Goal: Information Seeking & Learning: Check status

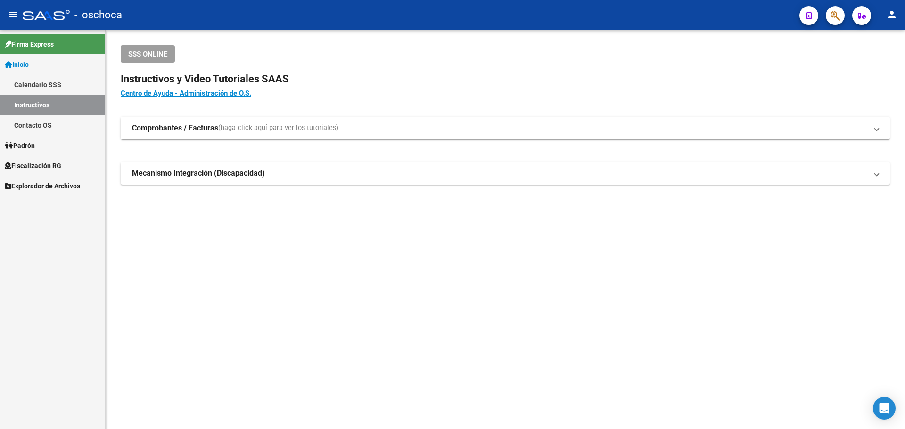
click at [830, 13] on button "button" at bounding box center [835, 15] width 19 height 19
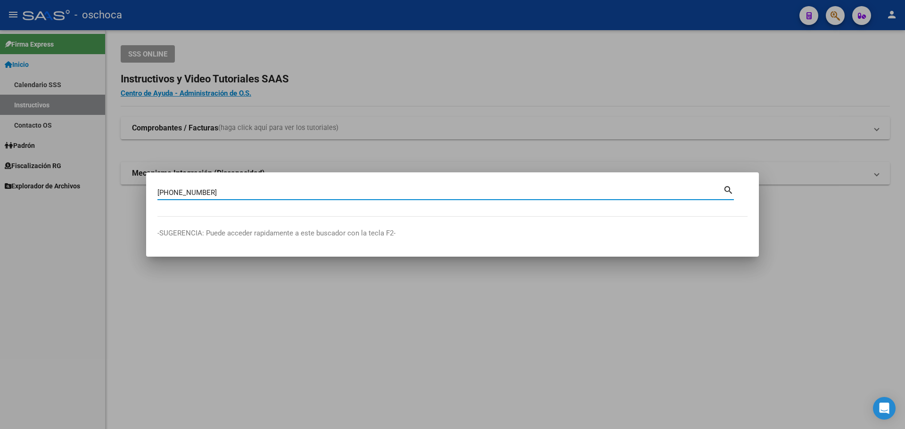
type input "[PHONE_NUMBER]"
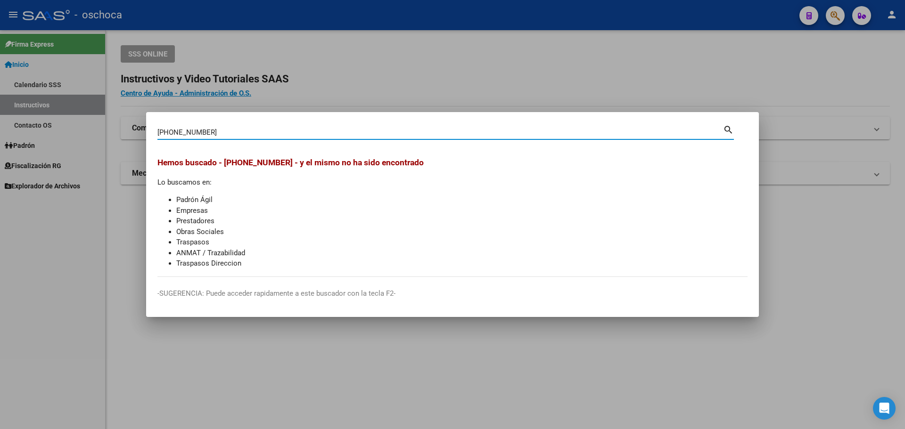
click at [651, 74] on div at bounding box center [452, 214] width 905 height 429
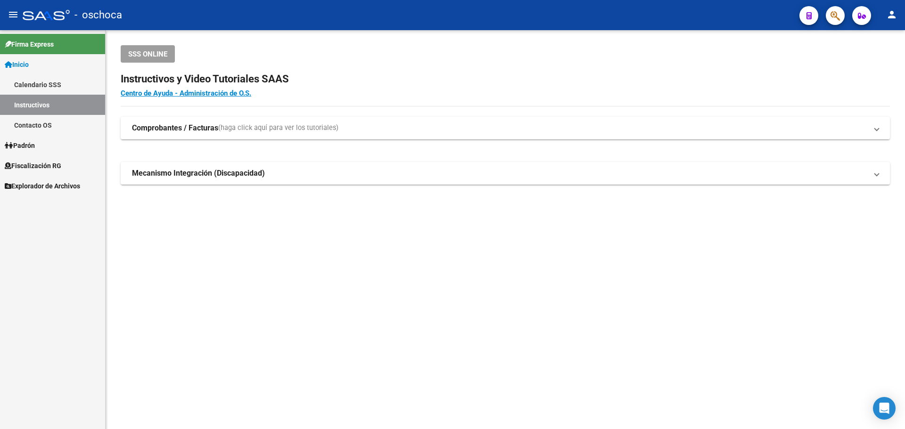
click at [29, 100] on link "Instructivos" at bounding box center [52, 105] width 105 height 20
click at [29, 122] on link "Contacto OS" at bounding box center [52, 125] width 105 height 20
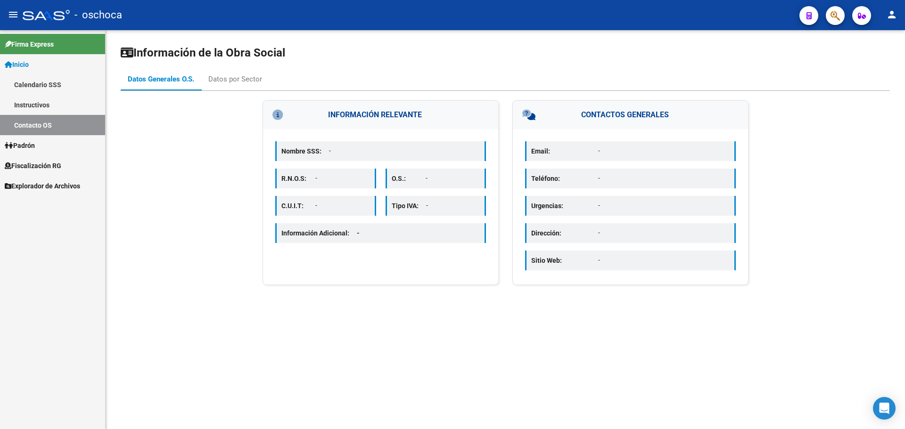
click at [31, 100] on link "Instructivos" at bounding box center [52, 105] width 105 height 20
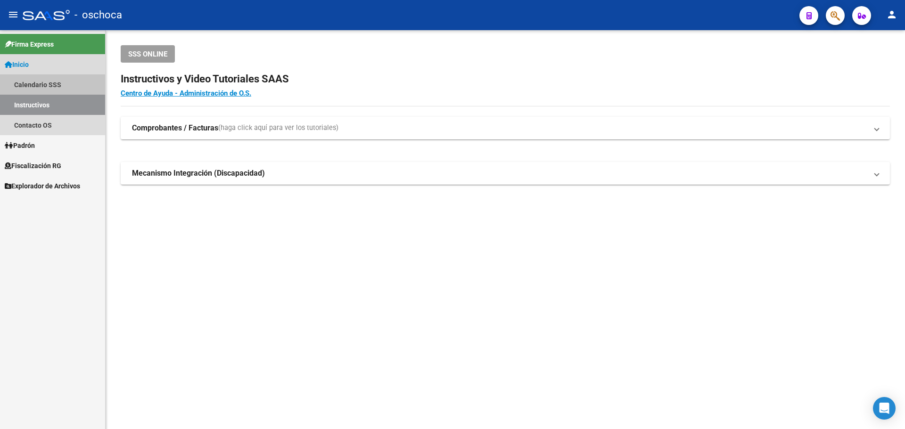
click at [34, 83] on link "Calendario SSS" at bounding box center [52, 84] width 105 height 20
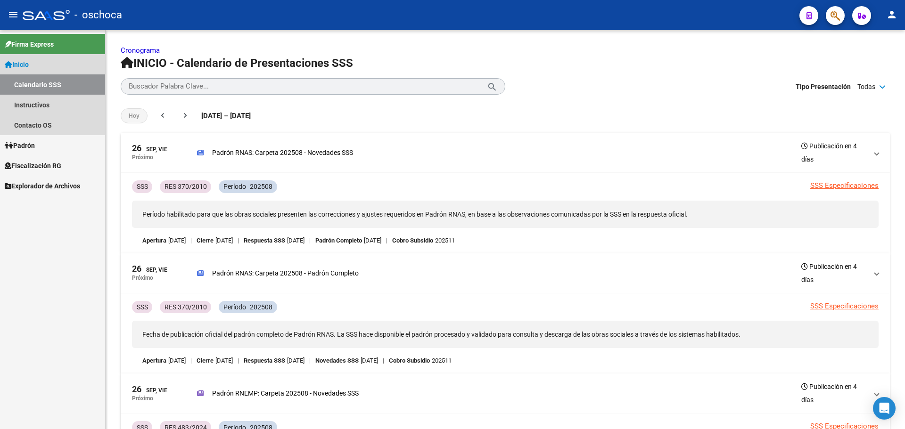
click at [28, 65] on span "Inicio" at bounding box center [17, 64] width 24 height 10
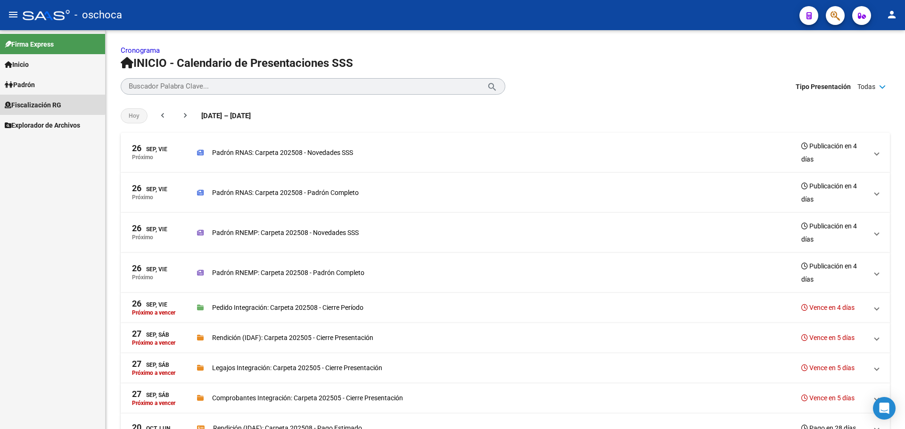
click at [27, 99] on link "Fiscalización RG" at bounding box center [52, 105] width 105 height 20
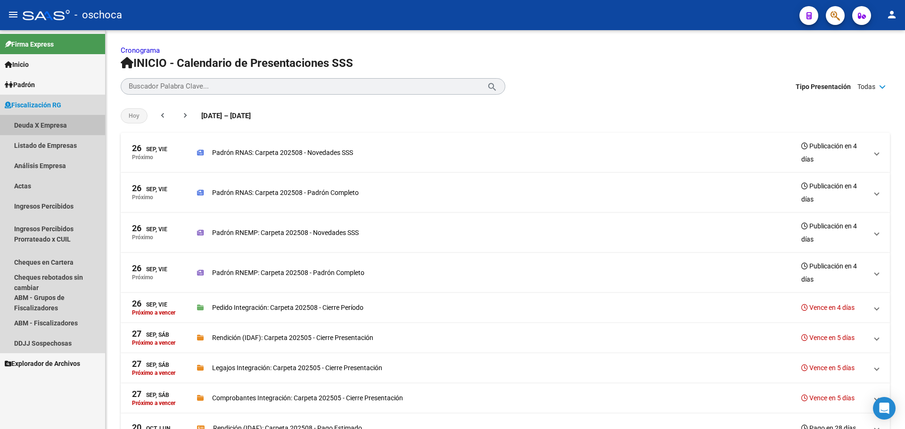
click at [29, 120] on link "Deuda X Empresa" at bounding box center [52, 125] width 105 height 20
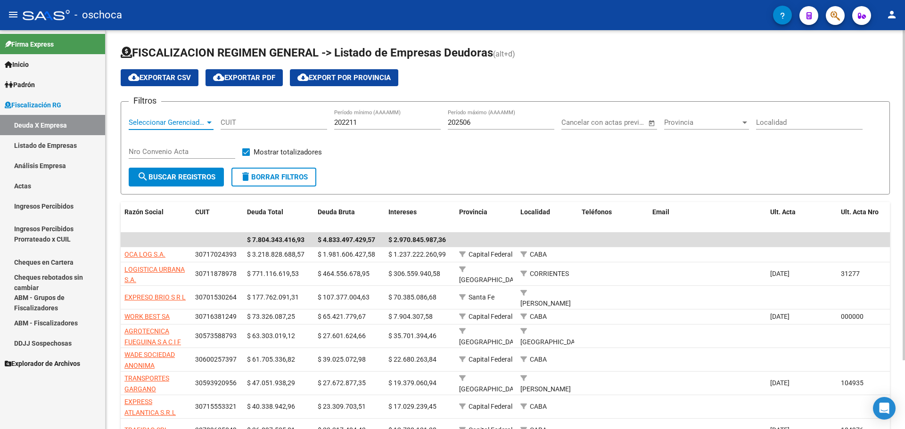
click at [189, 123] on span "Seleccionar Gerenciador" at bounding box center [167, 122] width 76 height 8
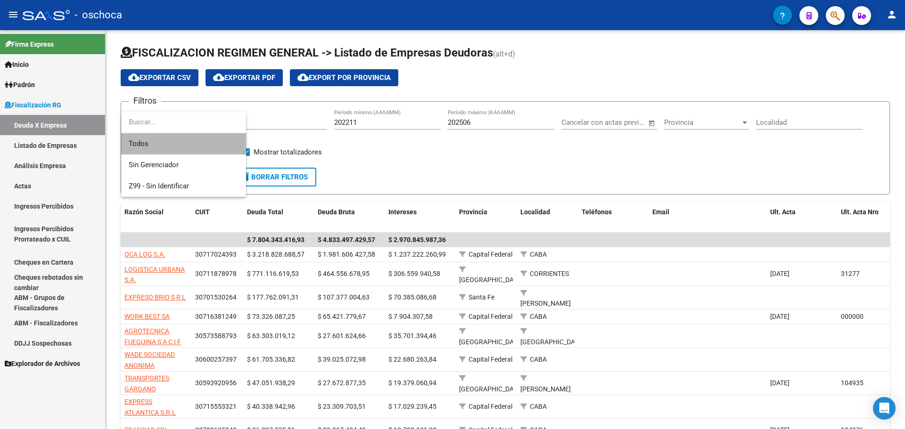
click at [182, 140] on span "Todos" at bounding box center [184, 143] width 110 height 21
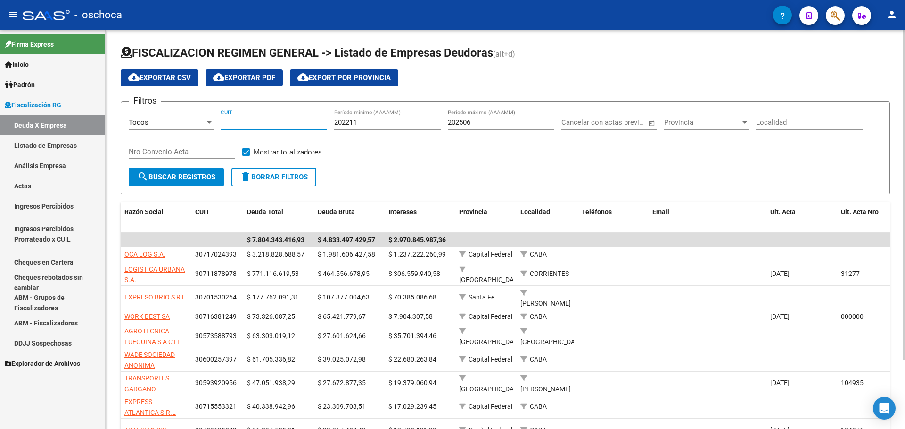
click at [232, 121] on input "CUIT" at bounding box center [274, 122] width 107 height 8
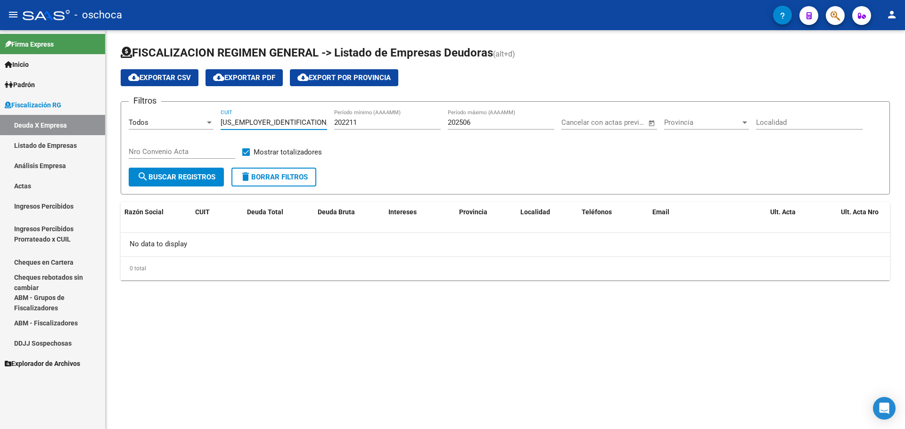
type input "[US_EMPLOYER_IDENTIFICATION_NUMBER]"
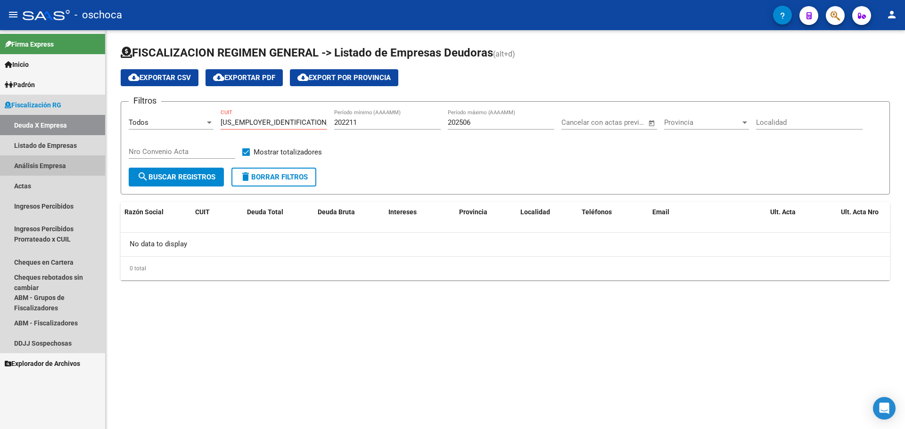
click at [29, 164] on link "Análisis Empresa" at bounding box center [52, 166] width 105 height 20
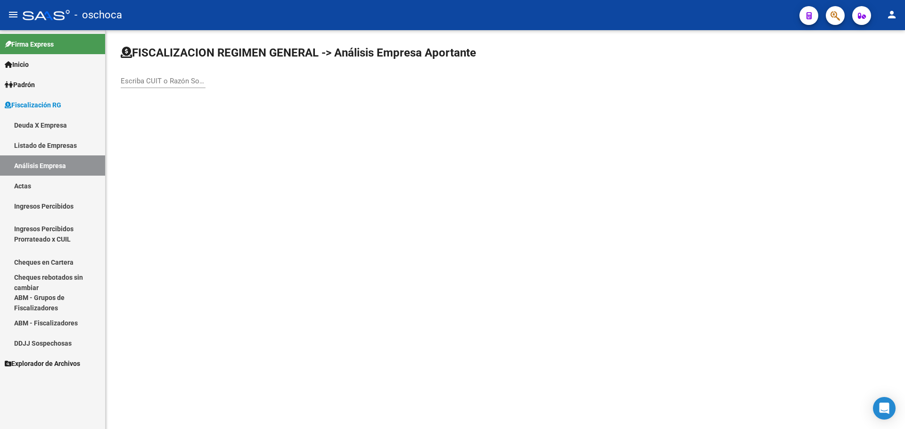
click at [130, 81] on input "Escriba CUIT o Razón Social para buscar" at bounding box center [163, 81] width 85 height 8
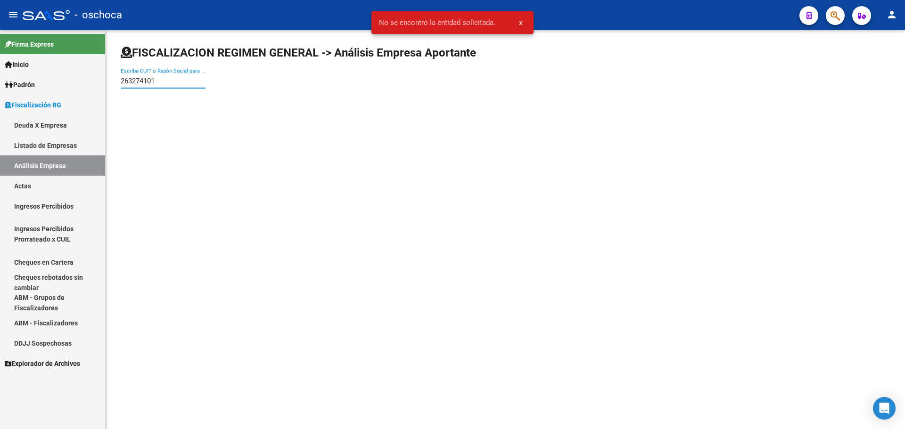
click at [129, 85] on input "263274101" at bounding box center [163, 81] width 85 height 8
click at [151, 78] on input "[US_EMPLOYER_IDENTIFICATION_NUMBER]" at bounding box center [163, 81] width 85 height 8
type input "[PHONE_NUMBER]"
click at [49, 123] on link "Deuda X Empresa" at bounding box center [52, 125] width 105 height 20
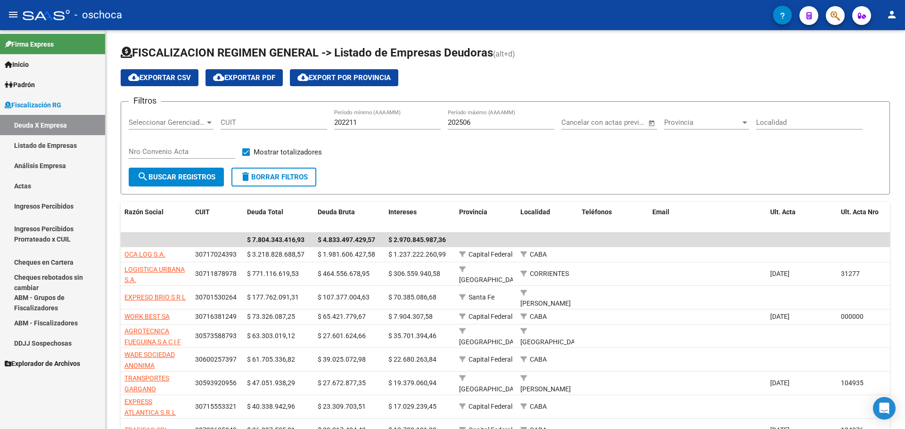
click at [25, 83] on span "Padrón" at bounding box center [20, 85] width 30 height 10
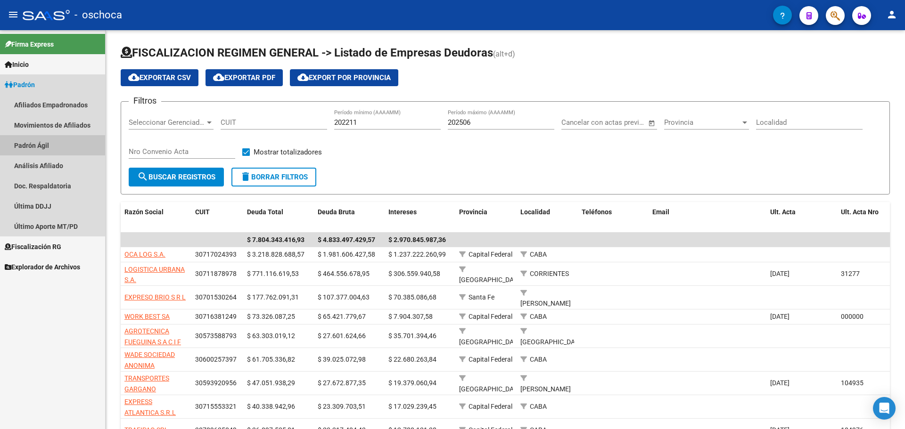
click at [25, 145] on link "Padrón Ágil" at bounding box center [52, 145] width 105 height 20
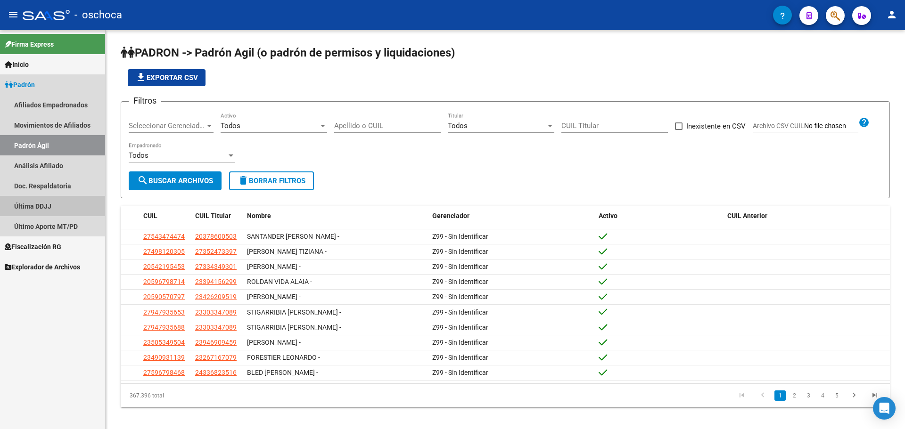
click at [27, 214] on link "Última DDJJ" at bounding box center [52, 206] width 105 height 20
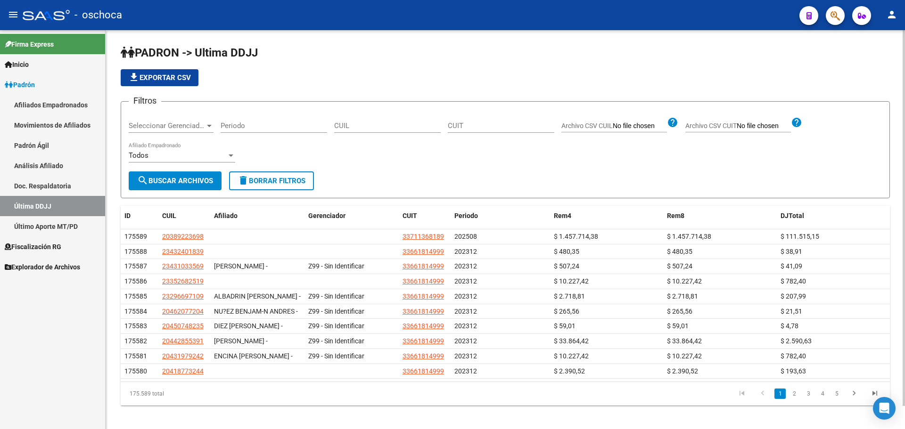
click at [240, 126] on input "Periodo" at bounding box center [274, 126] width 107 height 8
click at [20, 60] on span "Inicio" at bounding box center [17, 64] width 24 height 10
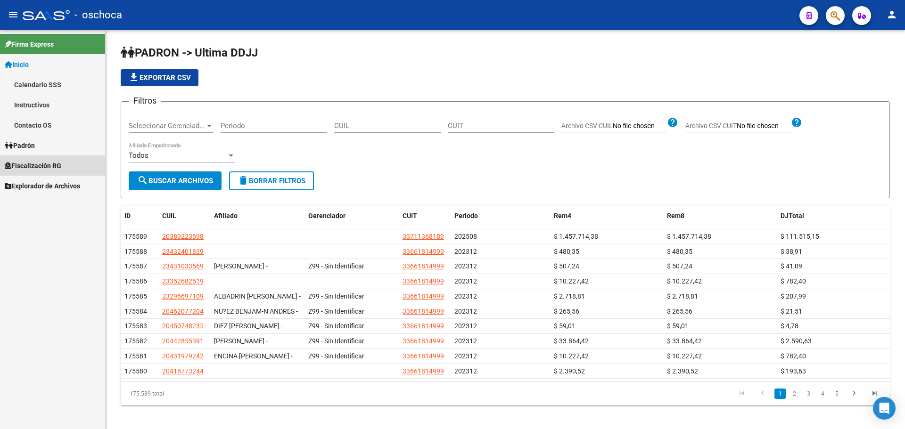
click at [30, 169] on span "Fiscalización RG" at bounding box center [33, 166] width 57 height 10
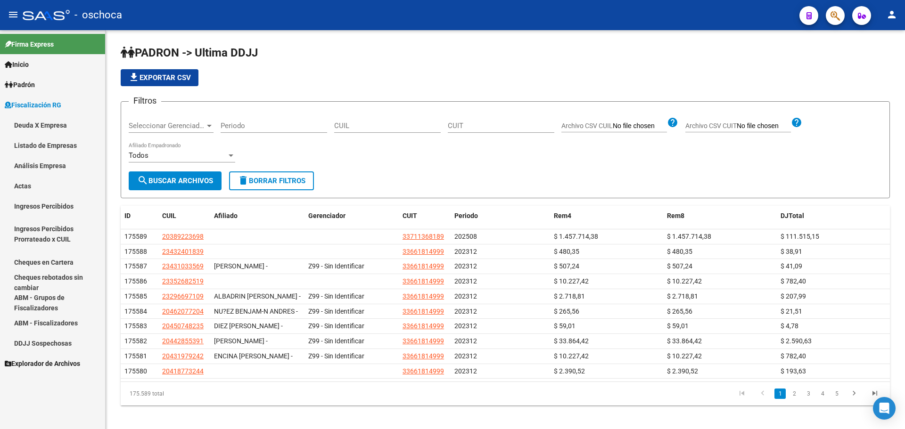
click at [42, 69] on link "Inicio" at bounding box center [52, 64] width 105 height 20
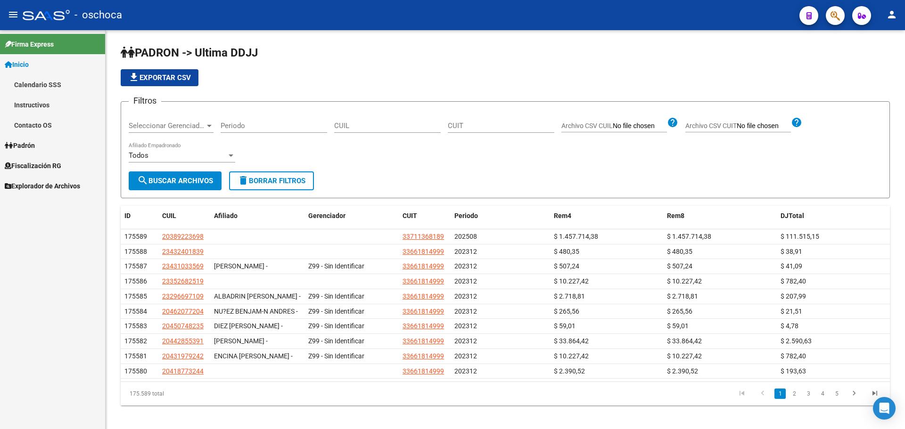
click at [57, 17] on div at bounding box center [46, 15] width 47 height 10
